Goal: Transaction & Acquisition: Purchase product/service

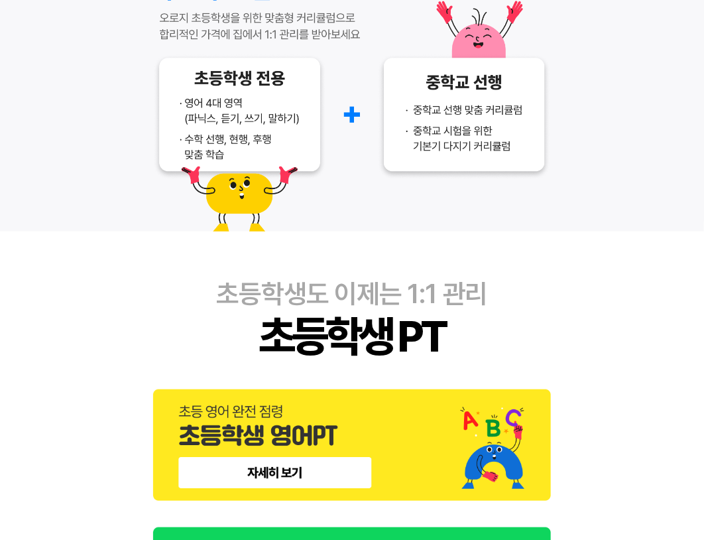
scroll to position [241, 0]
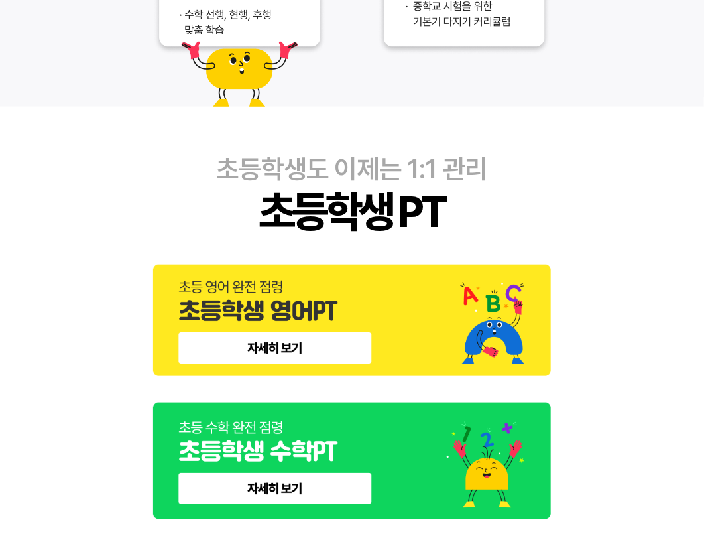
click at [260, 345] on img at bounding box center [352, 319] width 398 height 111
click at [288, 485] on img at bounding box center [352, 460] width 398 height 117
